Goal: Information Seeking & Learning: Learn about a topic

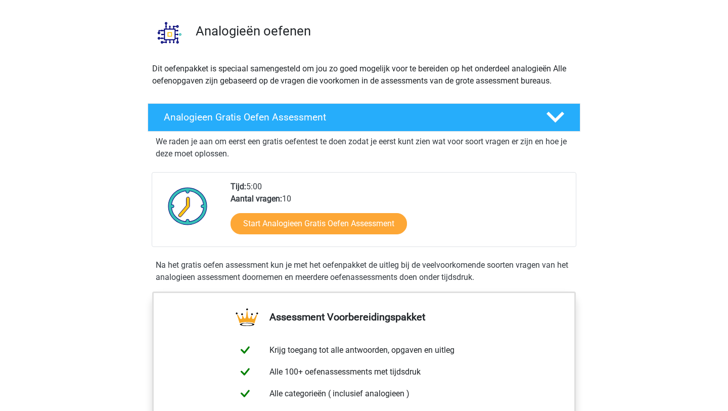
scroll to position [75, 0]
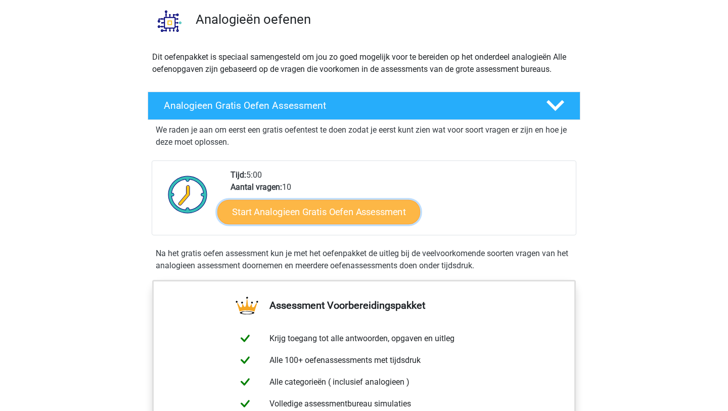
click at [306, 213] on link "Start Analogieen Gratis Oefen Assessment" at bounding box center [318, 211] width 203 height 24
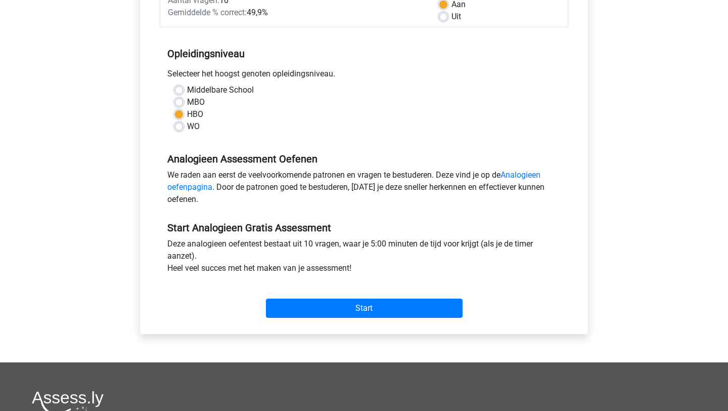
scroll to position [121, 0]
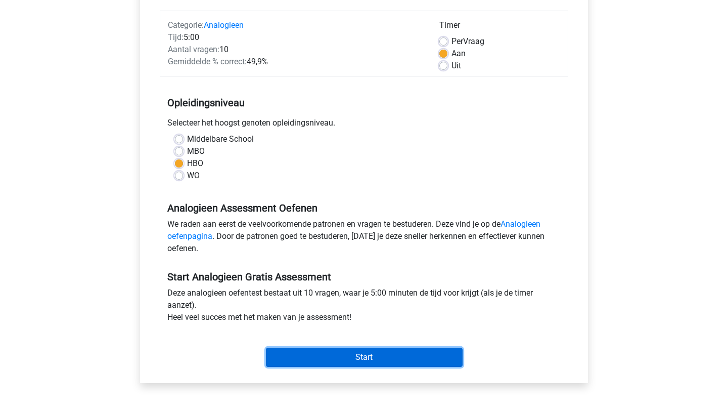
click at [327, 357] on input "Start" at bounding box center [364, 356] width 197 height 19
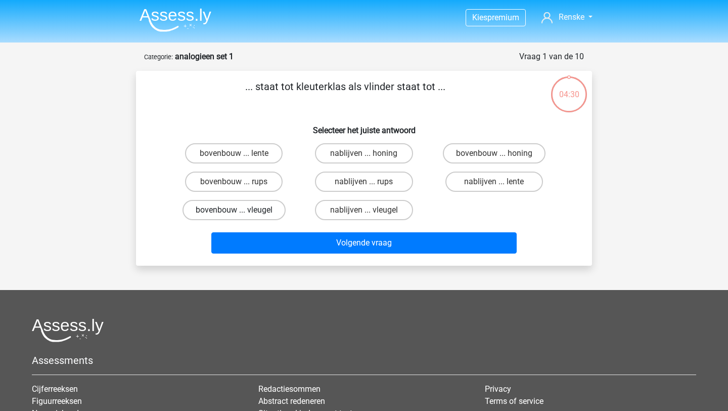
click at [272, 211] on label "bovenbouw ... vleugel" at bounding box center [234, 210] width 103 height 20
click at [241, 211] on input "bovenbouw ... vleugel" at bounding box center [237, 213] width 7 height 7
radio input "true"
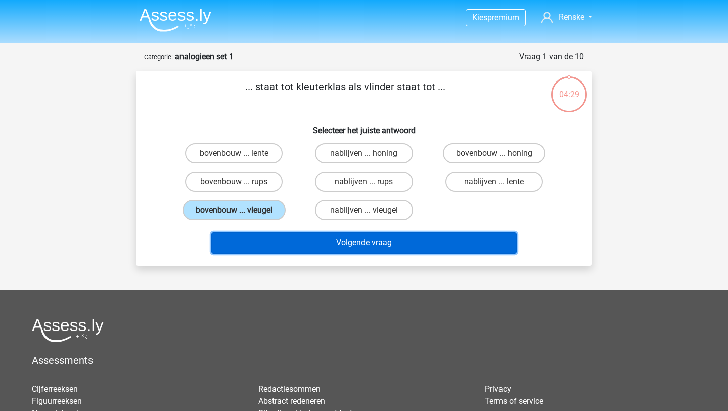
click at [307, 243] on button "Volgende vraag" at bounding box center [364, 242] width 306 height 21
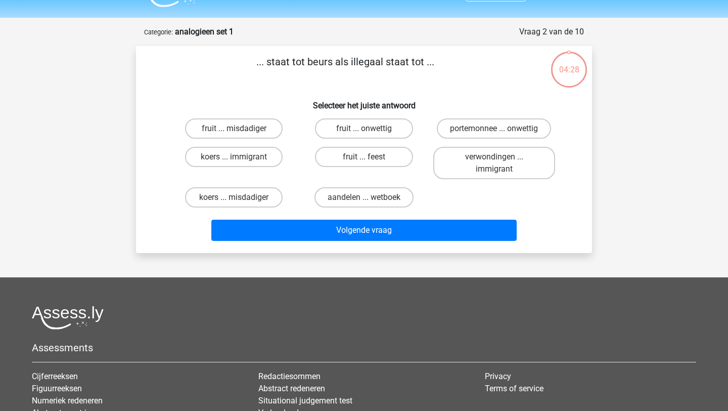
scroll to position [51, 0]
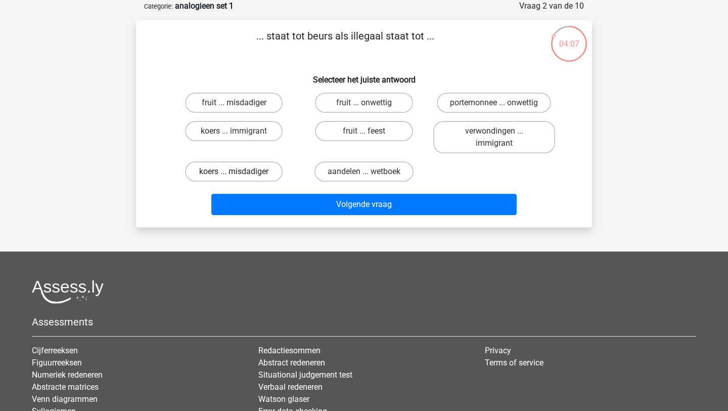
click at [266, 170] on label "koers ... misdadiger" at bounding box center [234, 171] width 98 height 20
click at [241, 171] on input "koers ... misdadiger" at bounding box center [237, 174] width 7 height 7
radio input "true"
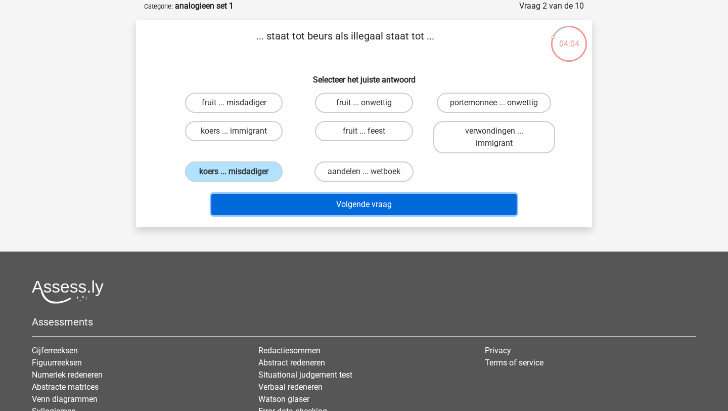
click at [322, 204] on button "Volgende vraag" at bounding box center [364, 204] width 306 height 21
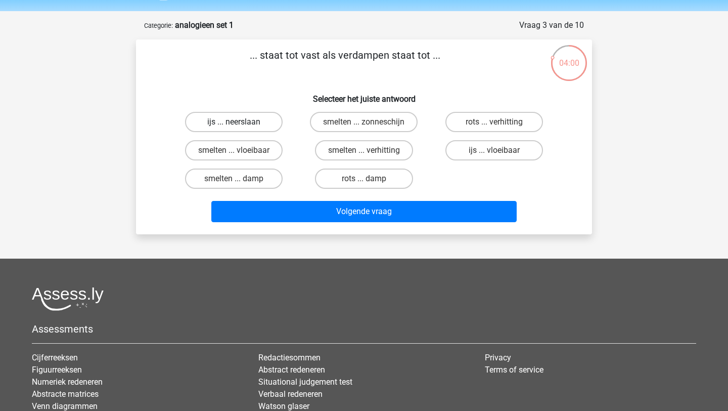
scroll to position [26, 0]
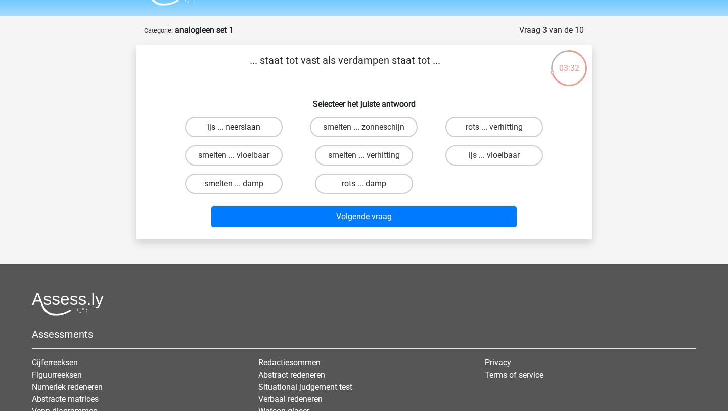
click at [252, 124] on label "ijs ... neerslaan" at bounding box center [234, 127] width 98 height 20
click at [241, 127] on input "ijs ... neerslaan" at bounding box center [237, 130] width 7 height 7
radio input "true"
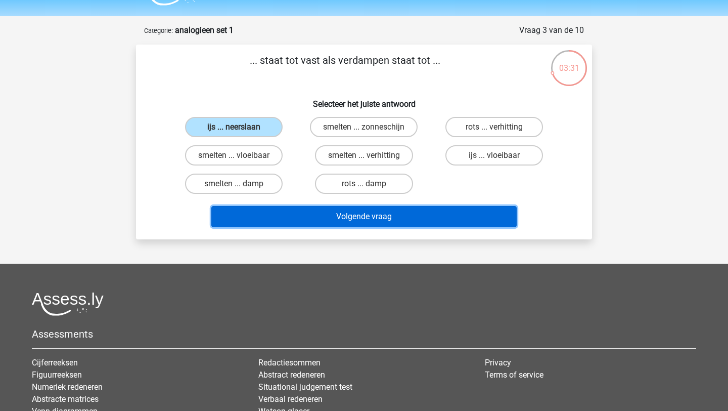
click at [343, 222] on button "Volgende vraag" at bounding box center [364, 216] width 306 height 21
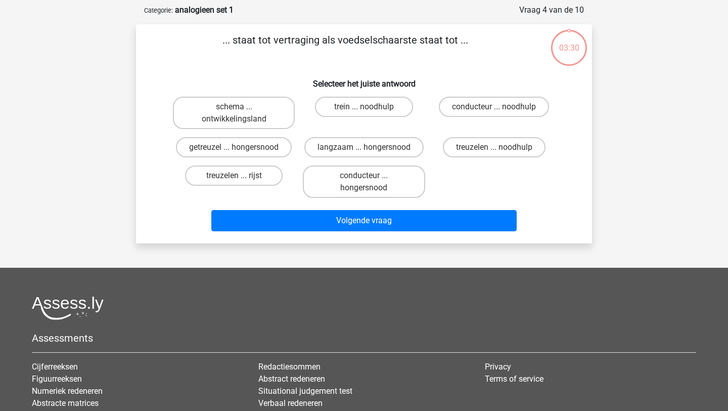
scroll to position [51, 0]
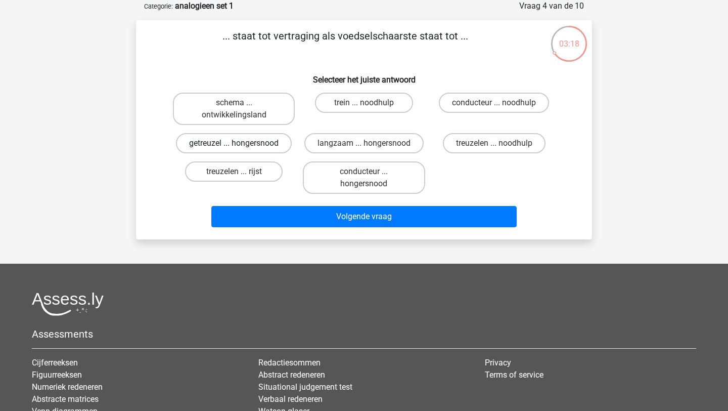
click at [281, 148] on label "getreuzel ... hongersnood" at bounding box center [234, 143] width 116 height 20
click at [241, 148] on input "getreuzel ... hongersnood" at bounding box center [237, 146] width 7 height 7
radio input "true"
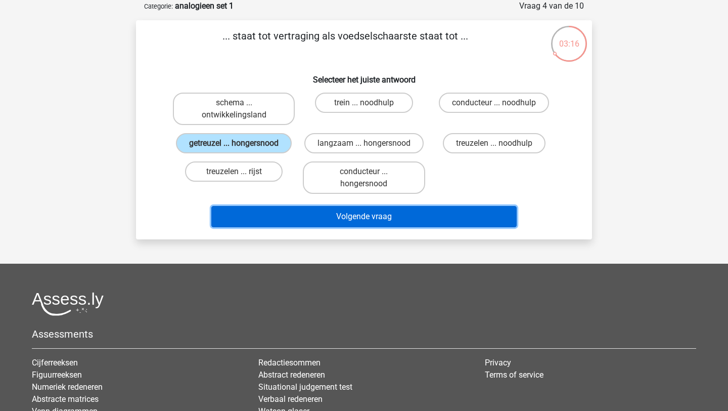
click at [335, 216] on button "Volgende vraag" at bounding box center [364, 216] width 306 height 21
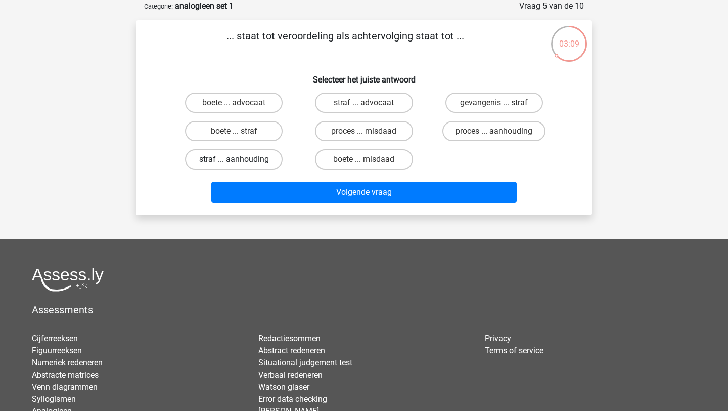
click at [277, 157] on label "straf ... aanhouding" at bounding box center [234, 159] width 98 height 20
click at [241, 159] on input "straf ... aanhouding" at bounding box center [237, 162] width 7 height 7
radio input "true"
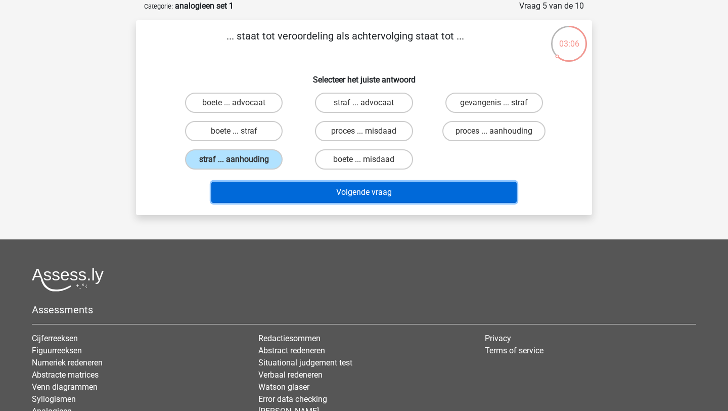
click at [322, 194] on button "Volgende vraag" at bounding box center [364, 191] width 306 height 21
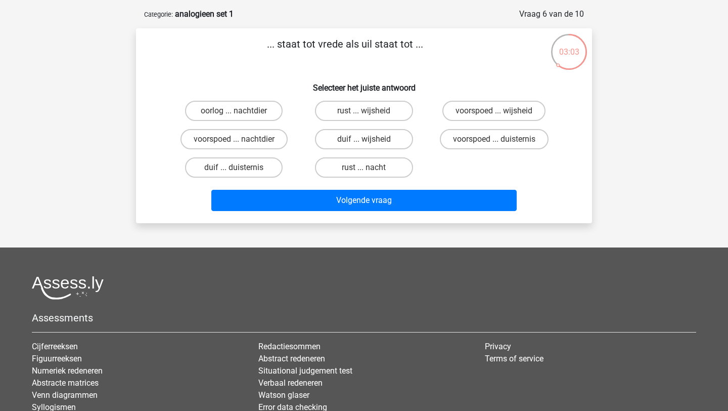
scroll to position [40, 0]
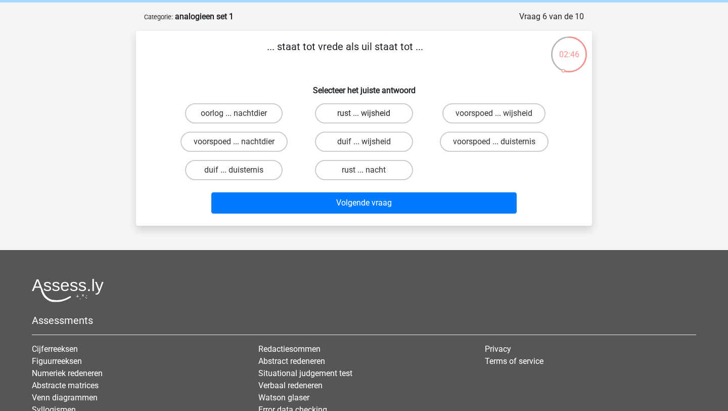
click at [340, 119] on label "rust ... wijsheid" at bounding box center [364, 113] width 98 height 20
click at [364, 119] on input "rust ... wijsheid" at bounding box center [367, 116] width 7 height 7
radio input "true"
click at [467, 113] on label "voorspoed ... wijsheid" at bounding box center [493, 113] width 103 height 20
click at [494, 113] on input "voorspoed ... wijsheid" at bounding box center [497, 116] width 7 height 7
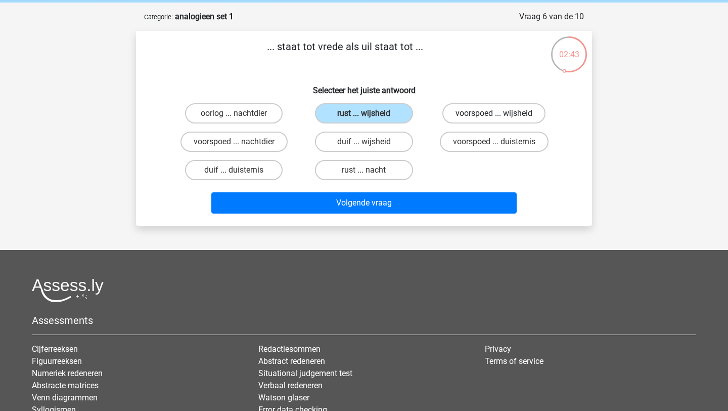
radio input "true"
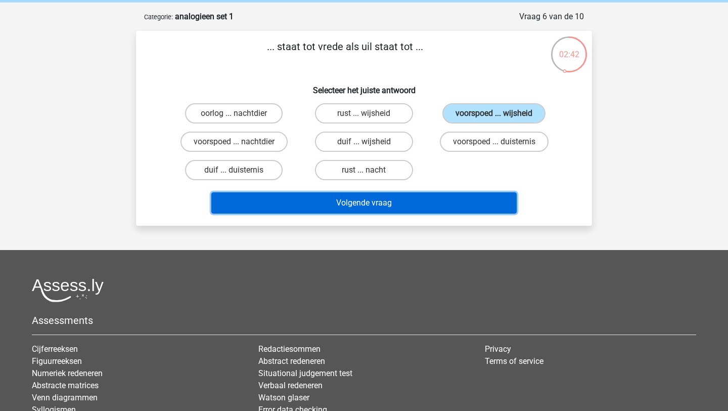
click at [421, 210] on button "Volgende vraag" at bounding box center [364, 202] width 306 height 21
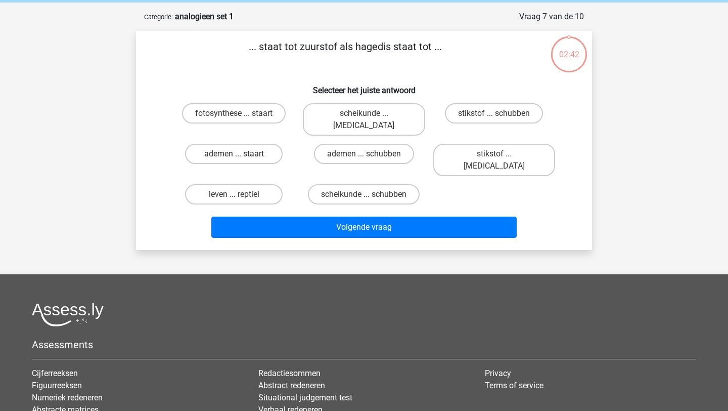
scroll to position [51, 0]
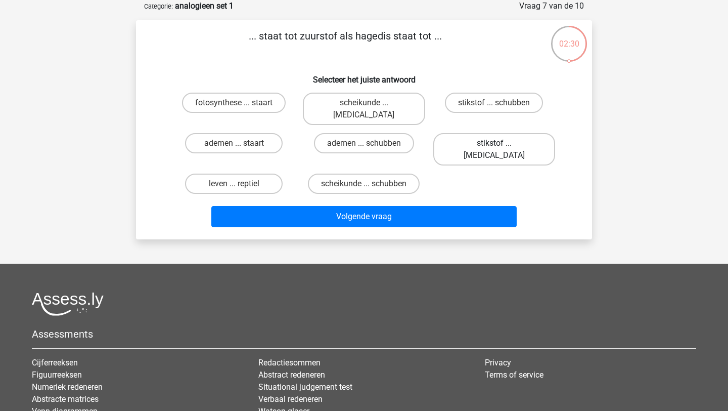
click at [470, 133] on label "stikstof ... [MEDICAL_DATA]" at bounding box center [494, 149] width 122 height 32
click at [494, 143] on input "stikstof ... [MEDICAL_DATA]" at bounding box center [497, 146] width 7 height 7
radio input "true"
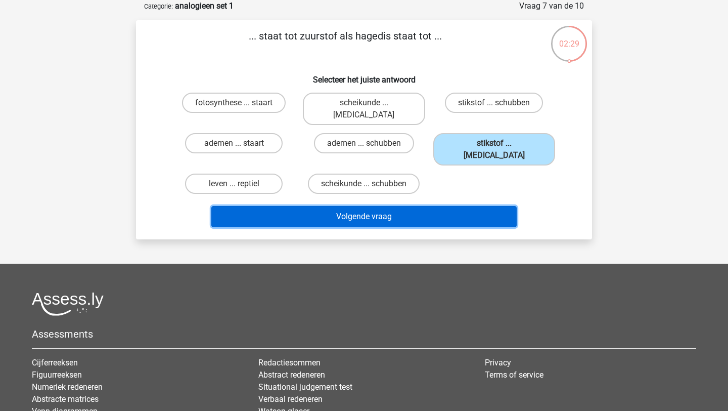
click at [439, 206] on button "Volgende vraag" at bounding box center [364, 216] width 306 height 21
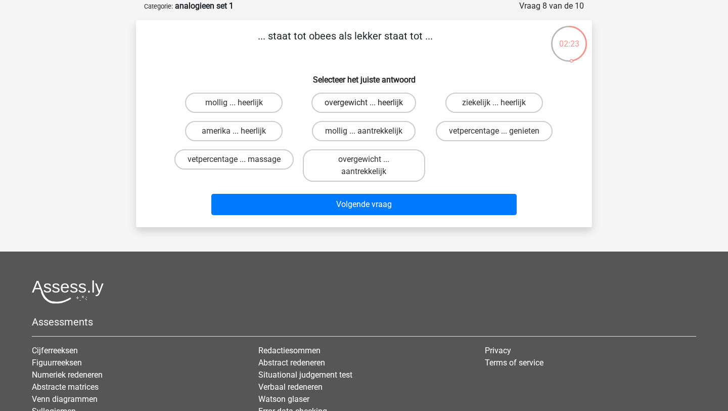
click at [360, 105] on label "overgewicht ... heerlijk" at bounding box center [363, 103] width 105 height 20
click at [364, 105] on input "overgewicht ... heerlijk" at bounding box center [367, 106] width 7 height 7
radio input "true"
click at [369, 162] on input "overgewicht ... aantrekkelijk" at bounding box center [367, 162] width 7 height 7
radio input "true"
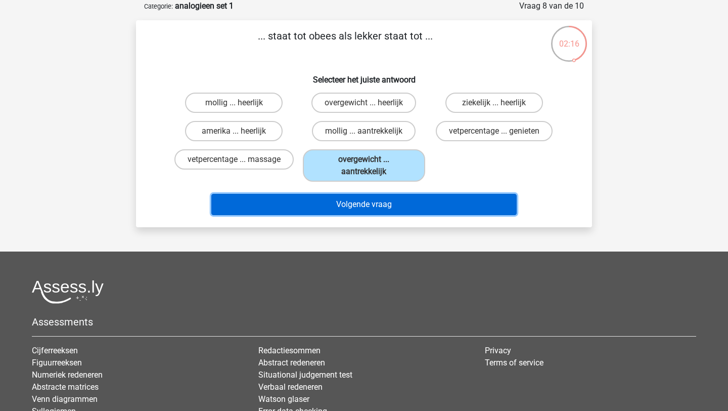
click at [371, 201] on button "Volgende vraag" at bounding box center [364, 204] width 306 height 21
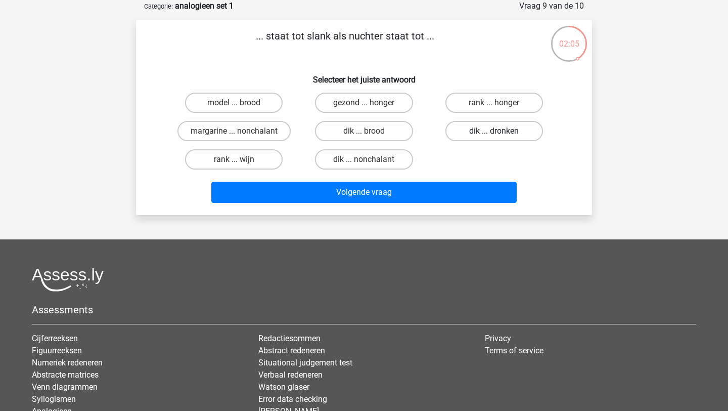
click at [488, 129] on label "dik ... dronken" at bounding box center [494, 131] width 98 height 20
click at [494, 131] on input "dik ... dronken" at bounding box center [497, 134] width 7 height 7
radio input "true"
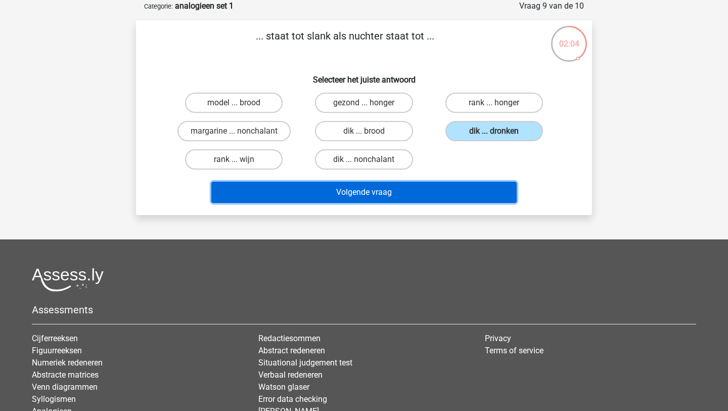
click at [391, 191] on button "Volgende vraag" at bounding box center [364, 191] width 306 height 21
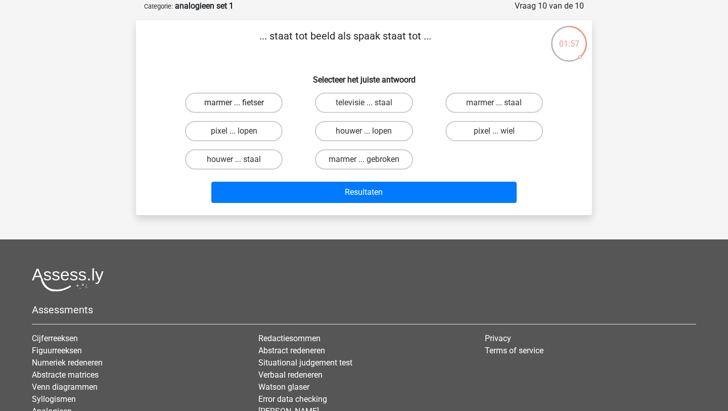
click at [269, 104] on label "marmer ... fietser" at bounding box center [234, 103] width 98 height 20
click at [241, 104] on input "marmer ... fietser" at bounding box center [237, 106] width 7 height 7
radio input "true"
click at [492, 132] on label "pixel ... wiel" at bounding box center [494, 131] width 98 height 20
click at [494, 132] on input "pixel ... wiel" at bounding box center [497, 134] width 7 height 7
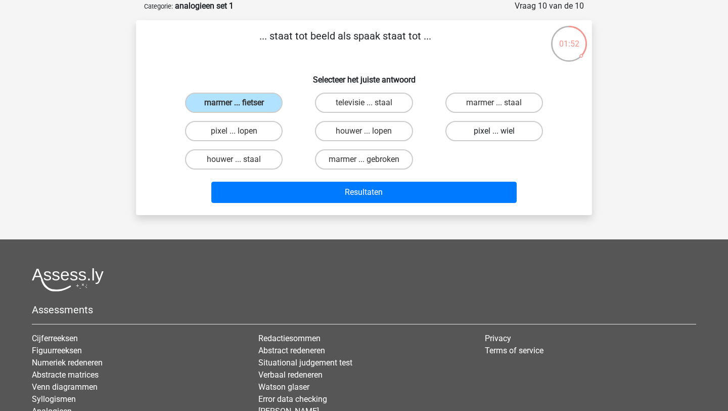
radio input "true"
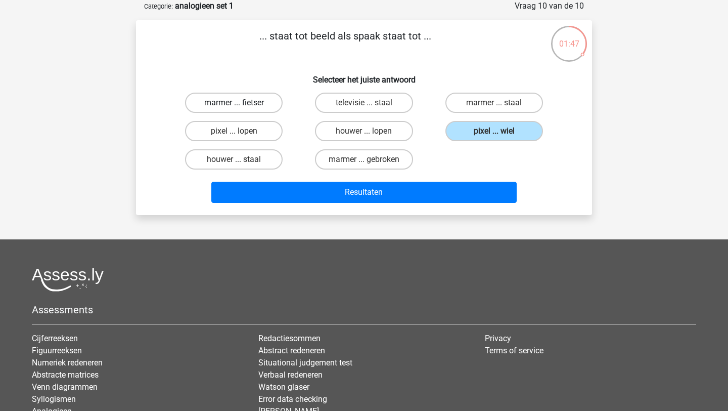
click at [265, 97] on label "marmer ... fietser" at bounding box center [234, 103] width 98 height 20
click at [241, 103] on input "marmer ... fietser" at bounding box center [237, 106] width 7 height 7
radio input "true"
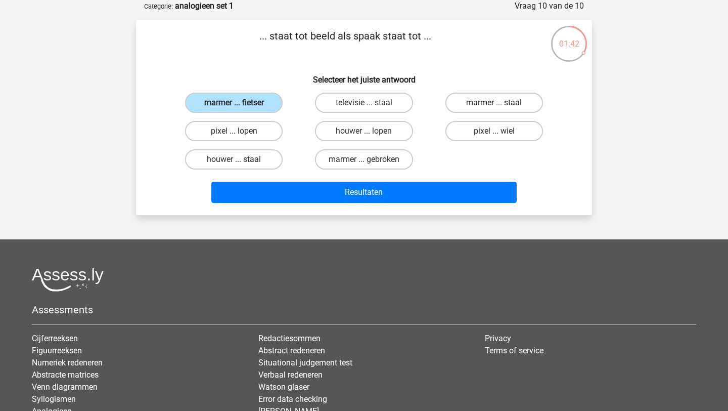
click at [473, 102] on label "marmer ... staal" at bounding box center [494, 103] width 98 height 20
click at [494, 103] on input "marmer ... staal" at bounding box center [497, 106] width 7 height 7
radio input "true"
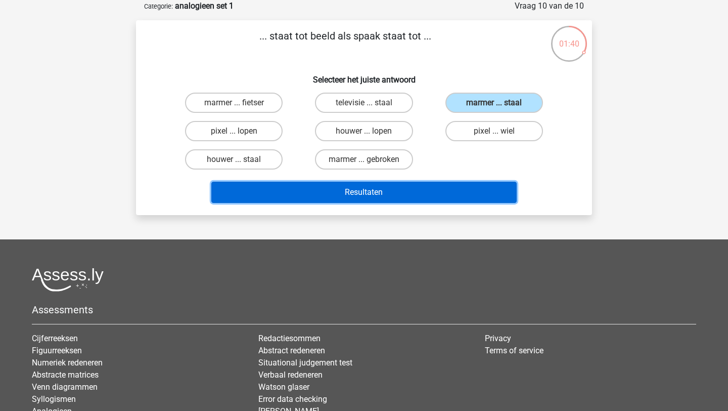
click at [391, 190] on button "Resultaten" at bounding box center [364, 191] width 306 height 21
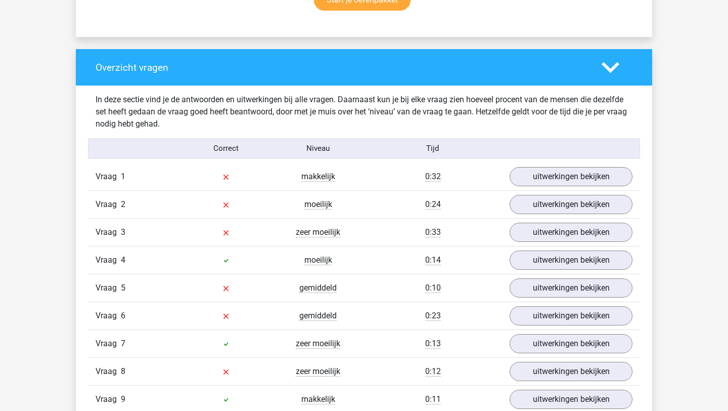
scroll to position [818, 0]
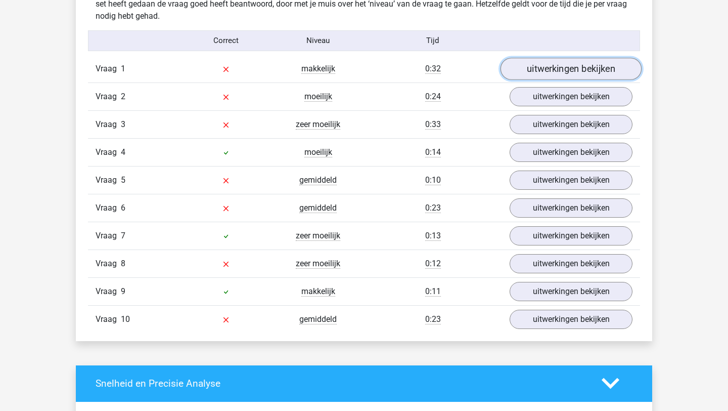
click at [567, 78] on link "uitwerkingen bekijken" at bounding box center [571, 69] width 141 height 22
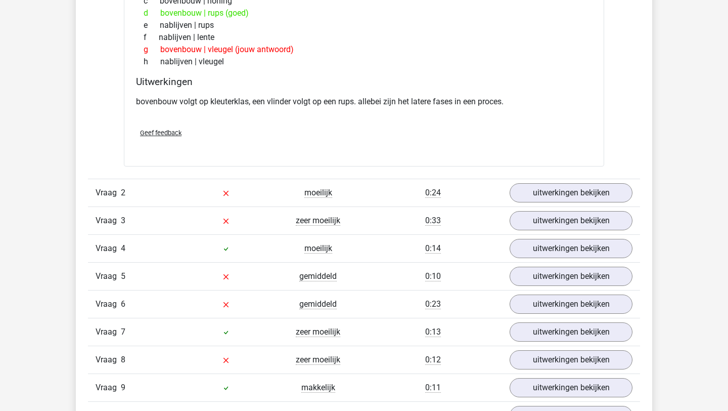
scroll to position [986, 0]
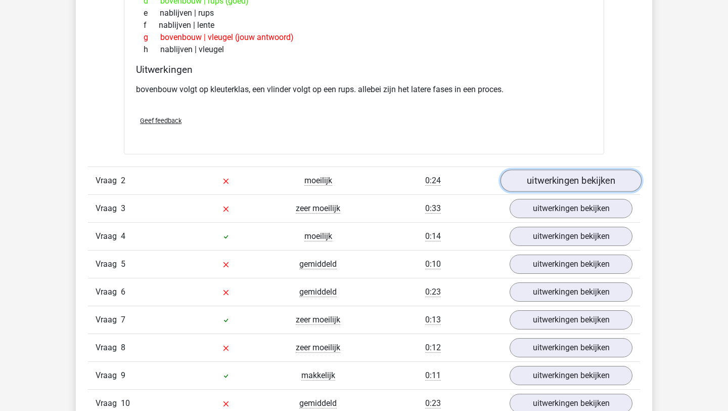
click at [539, 189] on link "uitwerkingen bekijken" at bounding box center [571, 180] width 141 height 22
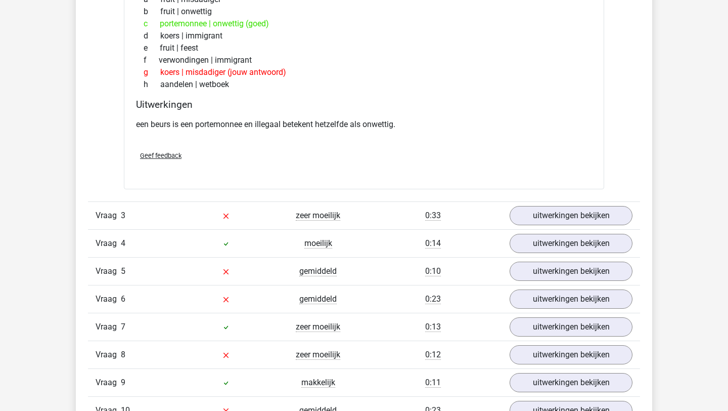
scroll to position [1235, 0]
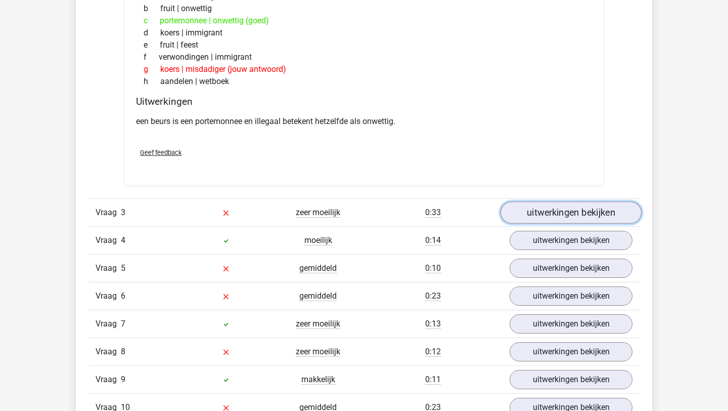
click at [538, 212] on link "uitwerkingen bekijken" at bounding box center [571, 213] width 141 height 22
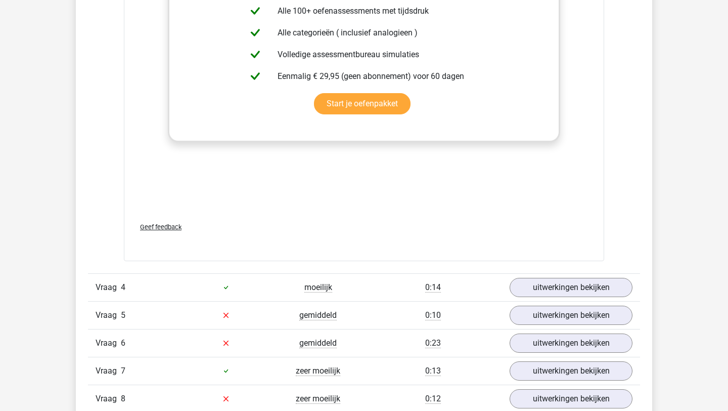
scroll to position [1725, 0]
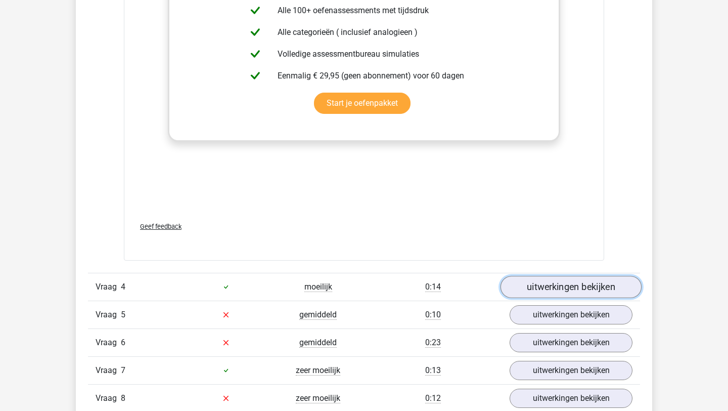
click at [556, 287] on link "uitwerkingen bekijken" at bounding box center [571, 287] width 141 height 22
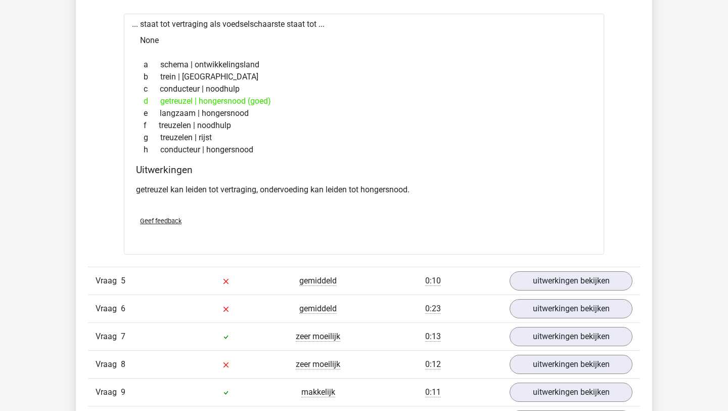
scroll to position [2031, 0]
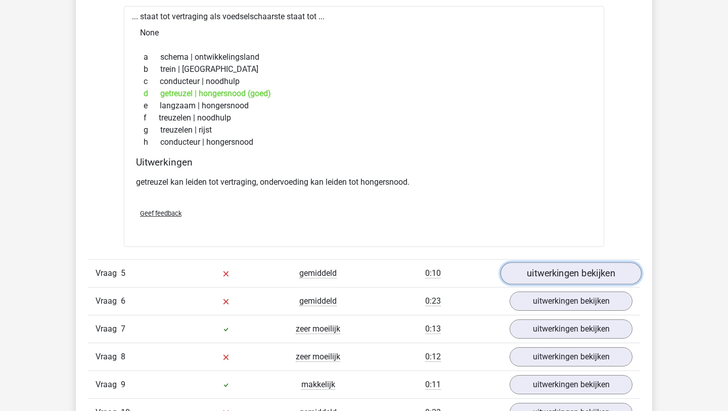
click at [538, 264] on link "uitwerkingen bekijken" at bounding box center [571, 273] width 141 height 22
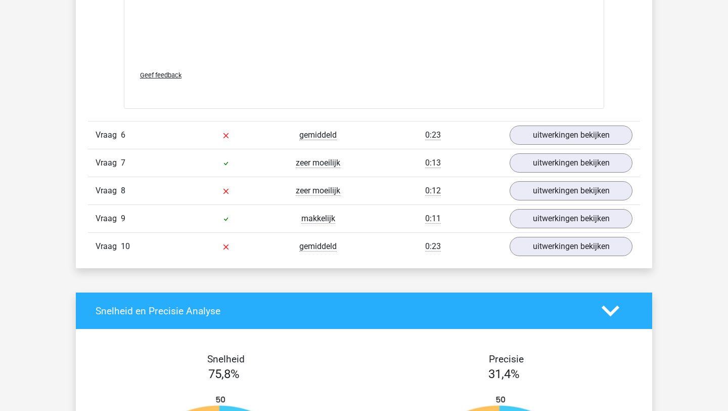
scroll to position [2734, 0]
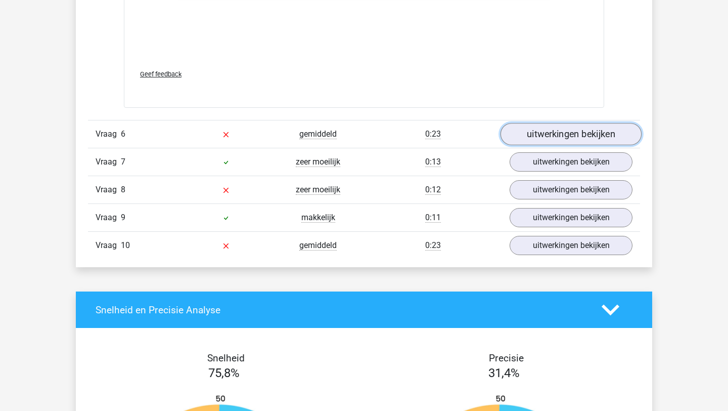
click at [534, 141] on link "uitwerkingen bekijken" at bounding box center [571, 134] width 141 height 22
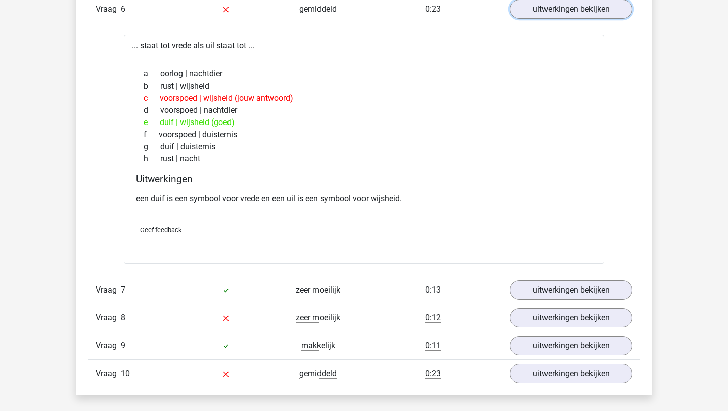
scroll to position [3023, 0]
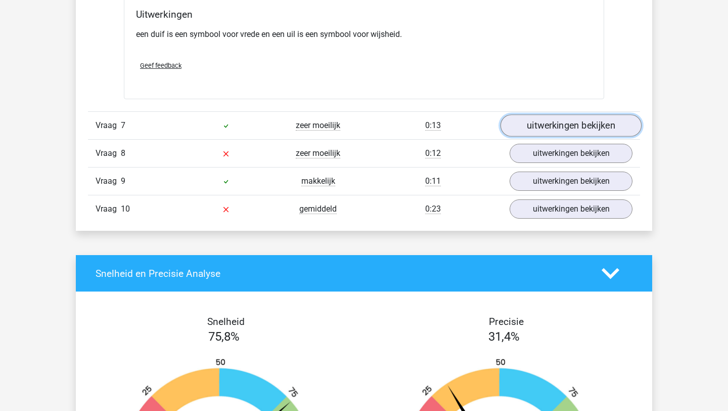
click at [542, 134] on link "uitwerkingen bekijken" at bounding box center [571, 125] width 141 height 22
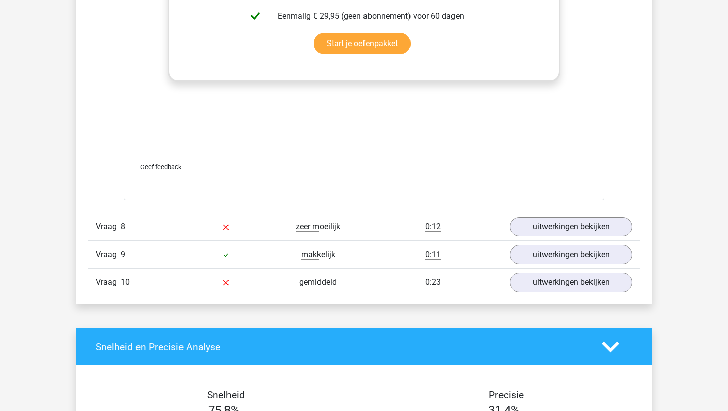
scroll to position [3494, 0]
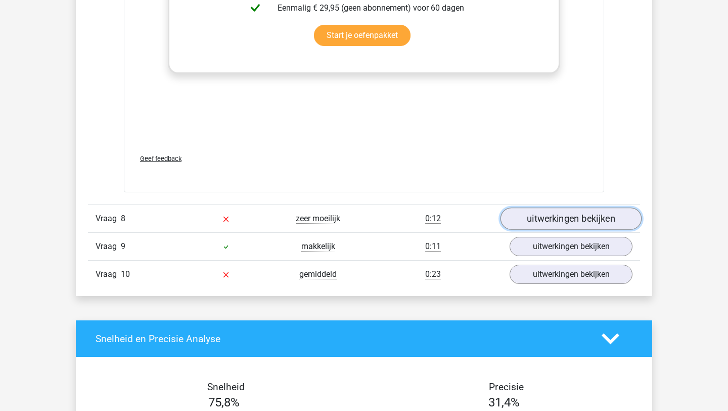
click at [527, 215] on link "uitwerkingen bekijken" at bounding box center [571, 219] width 141 height 22
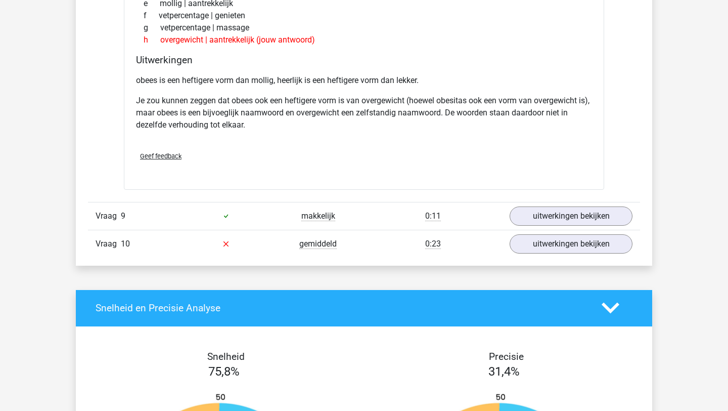
scroll to position [3849, 0]
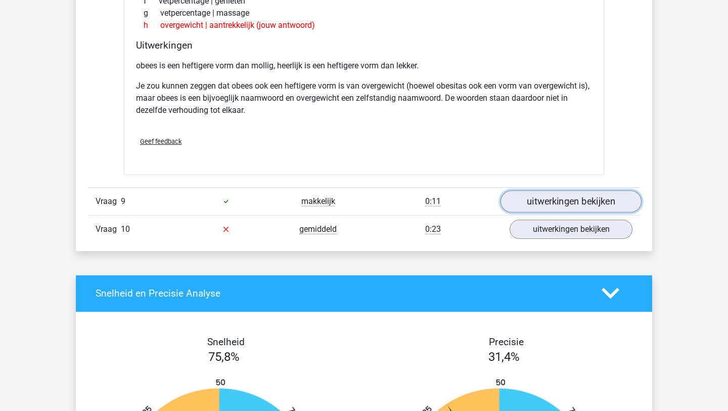
click at [528, 207] on link "uitwerkingen bekijken" at bounding box center [571, 201] width 141 height 22
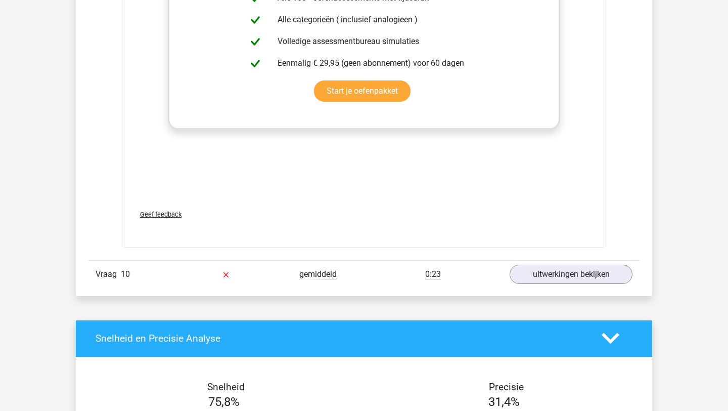
scroll to position [4353, 0]
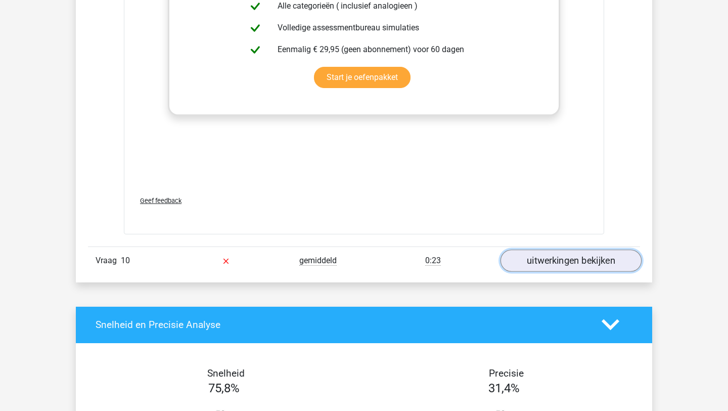
click at [527, 262] on link "uitwerkingen bekijken" at bounding box center [571, 260] width 141 height 22
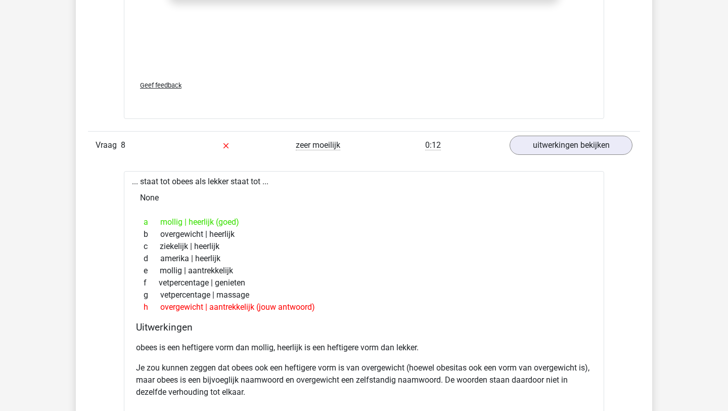
scroll to position [3524, 0]
